Goal: Transaction & Acquisition: Purchase product/service

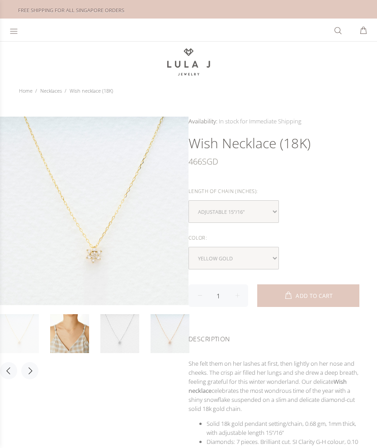
click at [14, 35] on div at bounding box center [15, 29] width 11 height 21
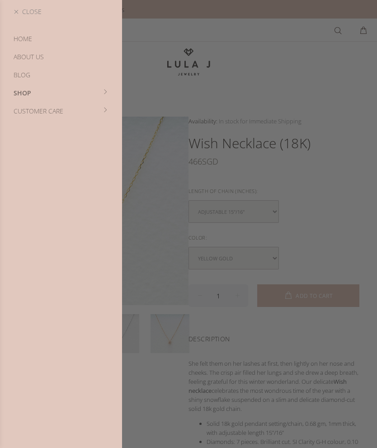
click at [25, 92] on link "SHOP" at bounding box center [61, 93] width 122 height 18
click at [18, 57] on link "New Arrivals" at bounding box center [61, 57] width 122 height 18
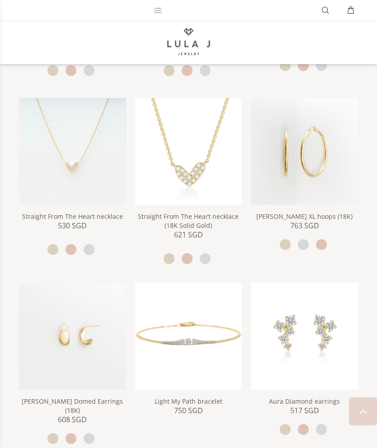
scroll to position [311, 0]
click at [319, 154] on img at bounding box center [304, 152] width 107 height 107
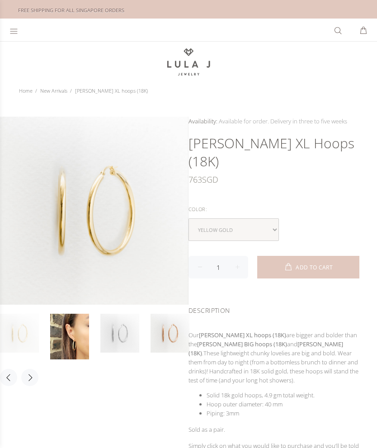
click at [57, 328] on link at bounding box center [69, 337] width 39 height 46
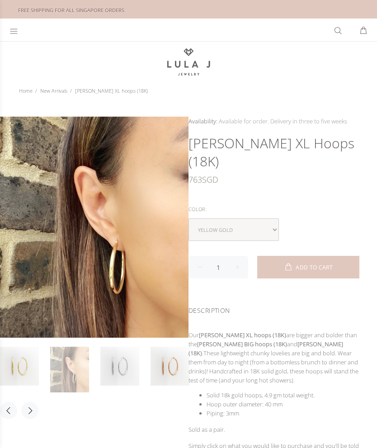
click at [64, 327] on img at bounding box center [94, 227] width 189 height 221
